Goal: Task Accomplishment & Management: Use online tool/utility

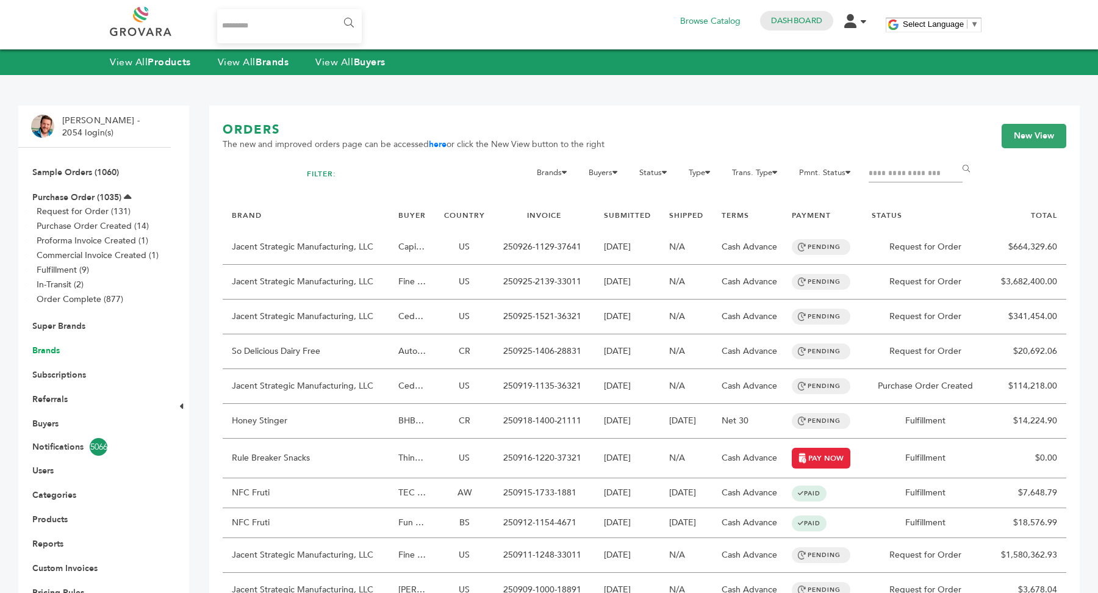
click at [48, 351] on link "Brands" at bounding box center [45, 351] width 27 height 12
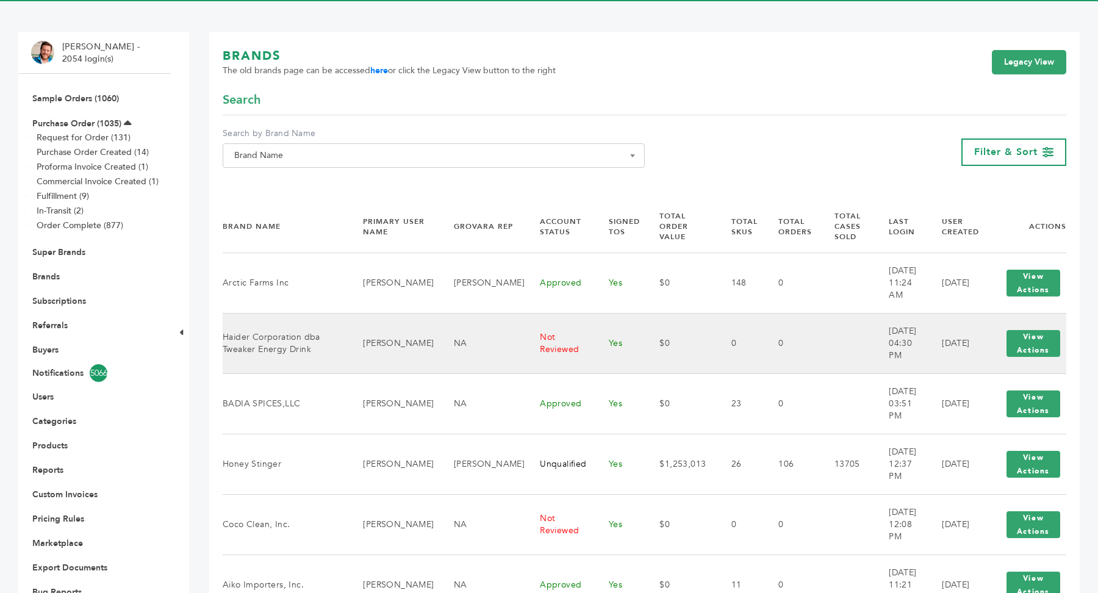
scroll to position [70, 0]
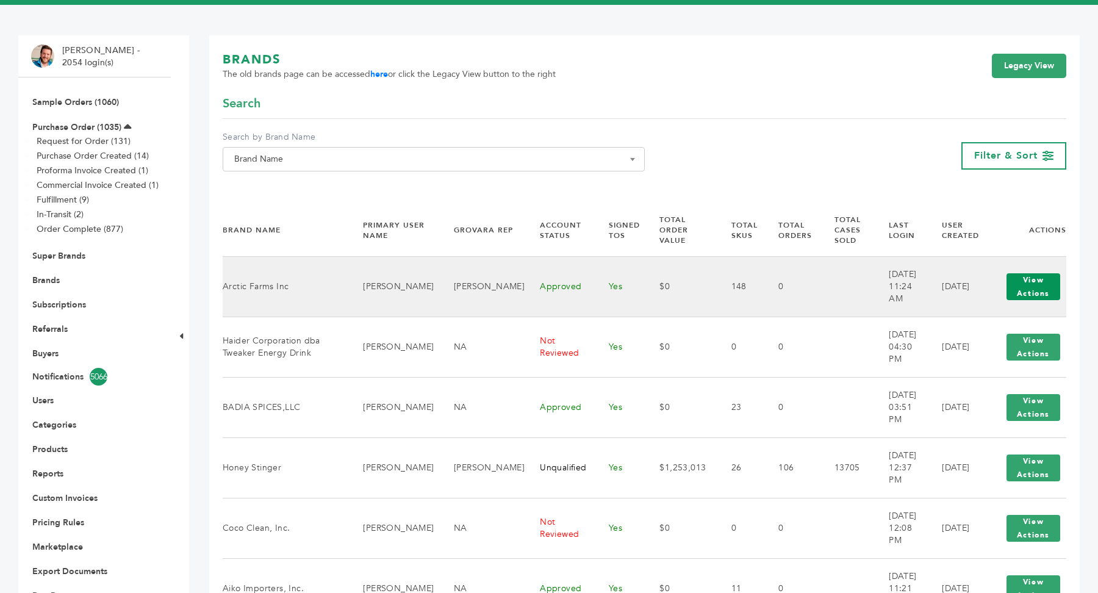
click at [1036, 284] on button "View Actions" at bounding box center [1033, 286] width 54 height 27
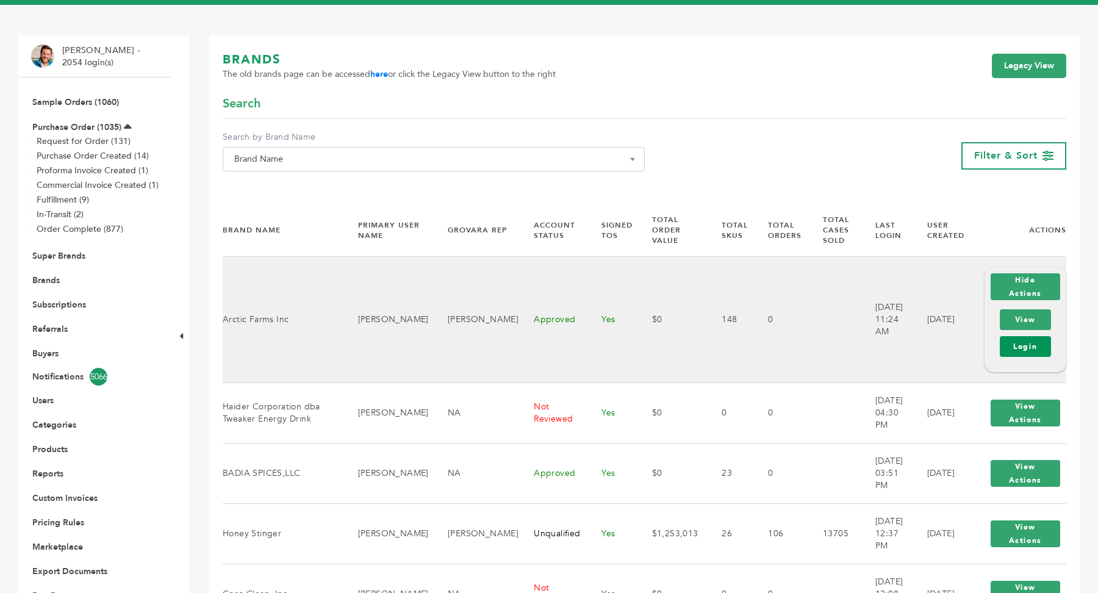
click at [1037, 346] on link "Login" at bounding box center [1024, 346] width 51 height 21
